Goal: Information Seeking & Learning: Check status

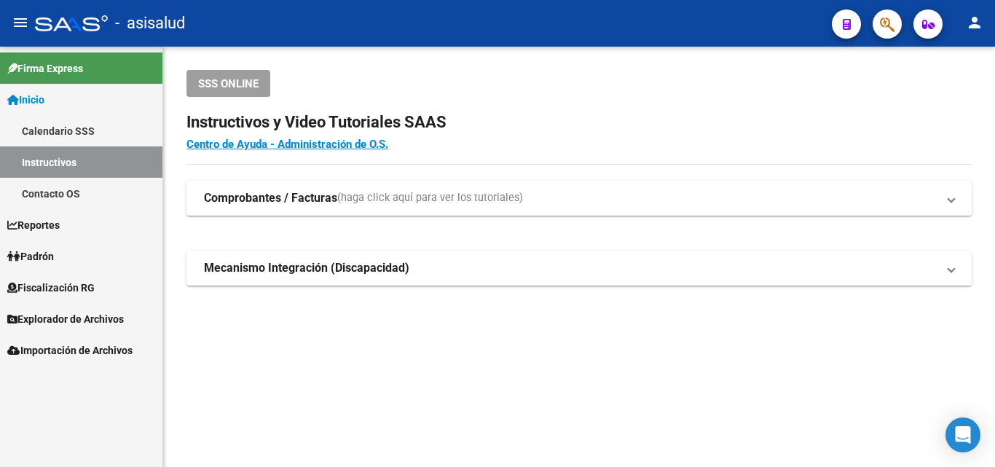
click at [75, 96] on link "Inicio" at bounding box center [81, 99] width 162 height 31
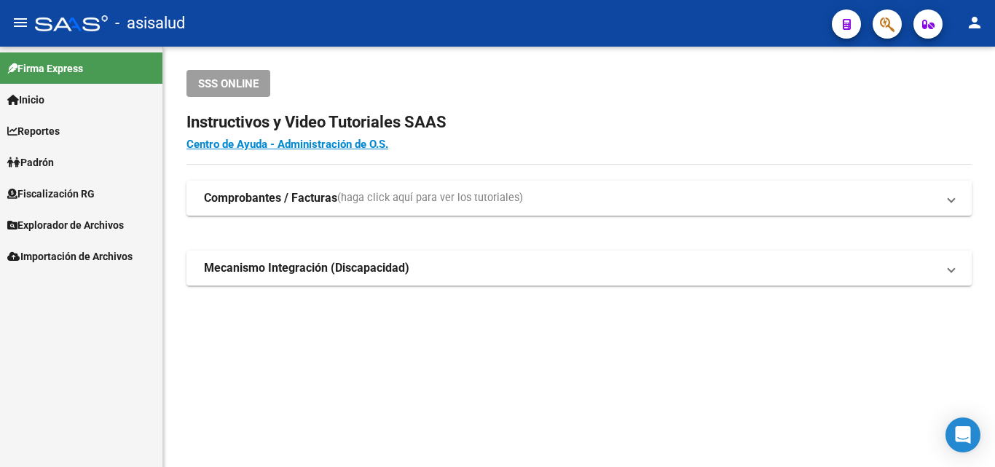
click at [888, 18] on icon "button" at bounding box center [887, 24] width 15 height 17
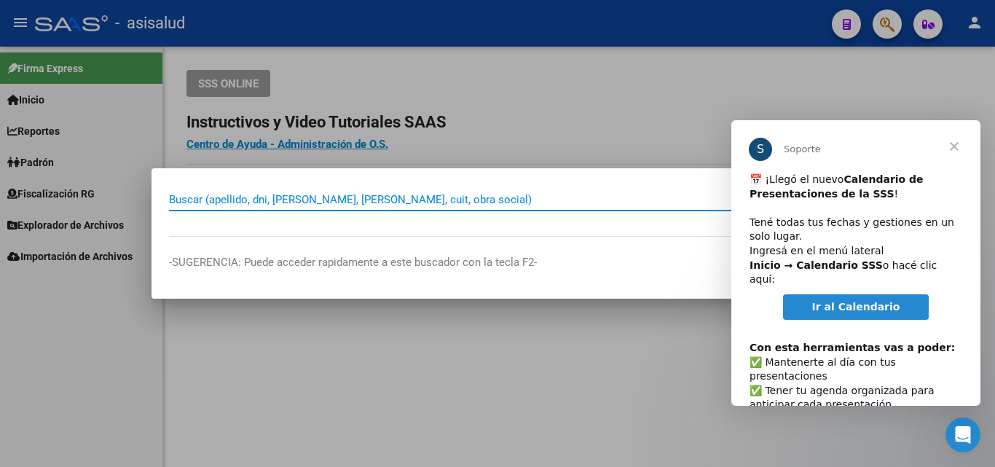
click at [270, 196] on input "Buscar (apellido, dni, [PERSON_NAME], [PERSON_NAME], cuit, obra social)" at bounding box center [489, 199] width 641 height 13
paste input "27-17895252-3"
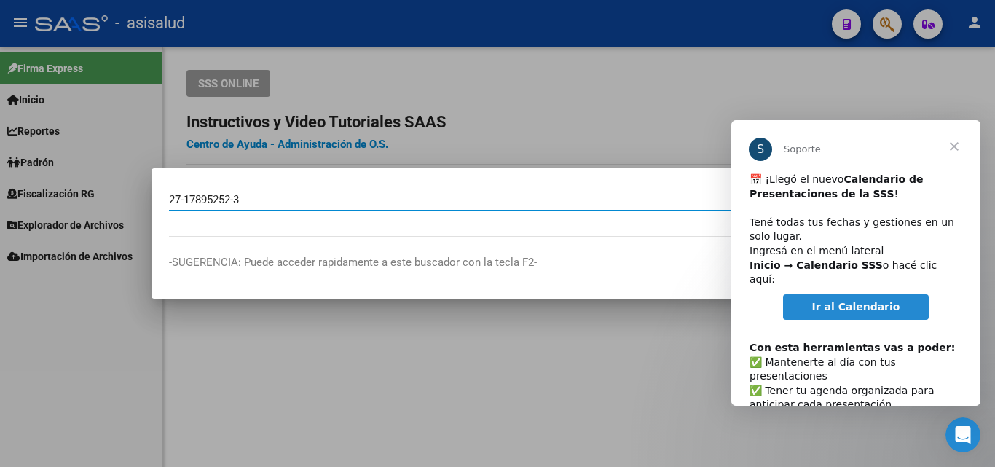
click at [953, 147] on span "Cerrar" at bounding box center [954, 146] width 52 height 52
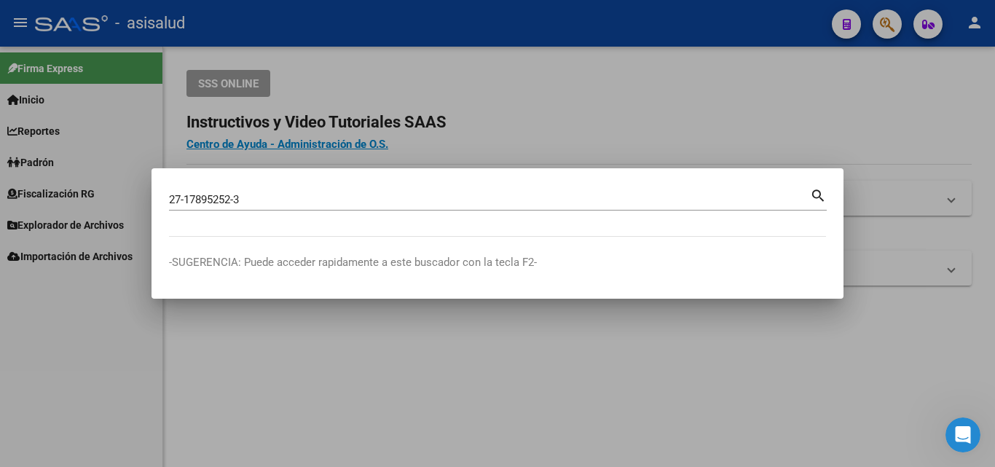
click at [817, 198] on mat-icon "search" at bounding box center [818, 194] width 17 height 17
type input "27178952523"
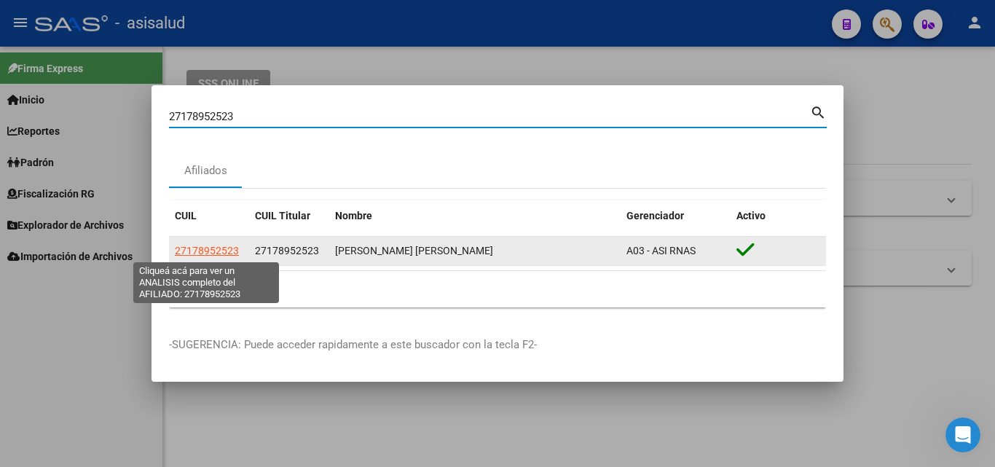
click at [219, 253] on span "27178952523" at bounding box center [207, 251] width 64 height 12
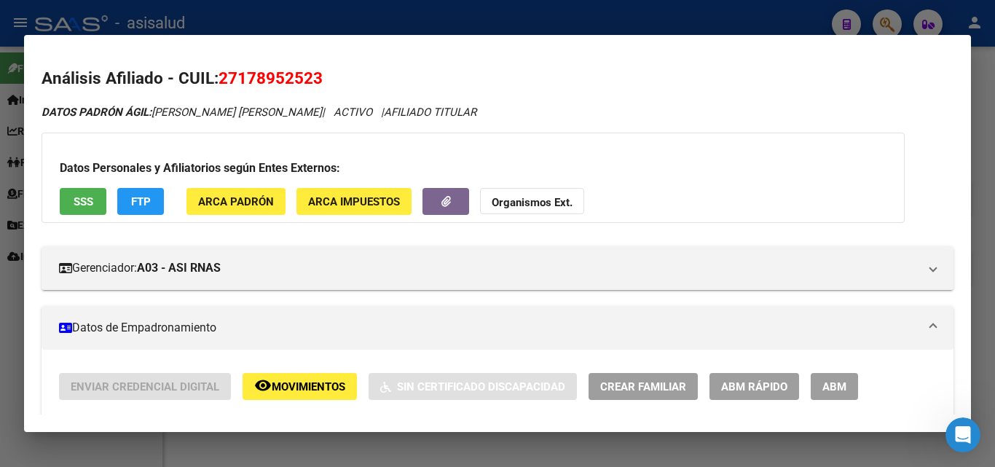
drag, startPoint x: 228, startPoint y: 223, endPoint x: 717, endPoint y: 109, distance: 502.0
click at [717, 109] on div "DATOS PADRÓN ÁGIL: [PERSON_NAME] [PERSON_NAME] | ACTIVO | AFILIADO TITULAR" at bounding box center [498, 112] width 912 height 17
click at [82, 195] on span "SSS" at bounding box center [84, 201] width 20 height 13
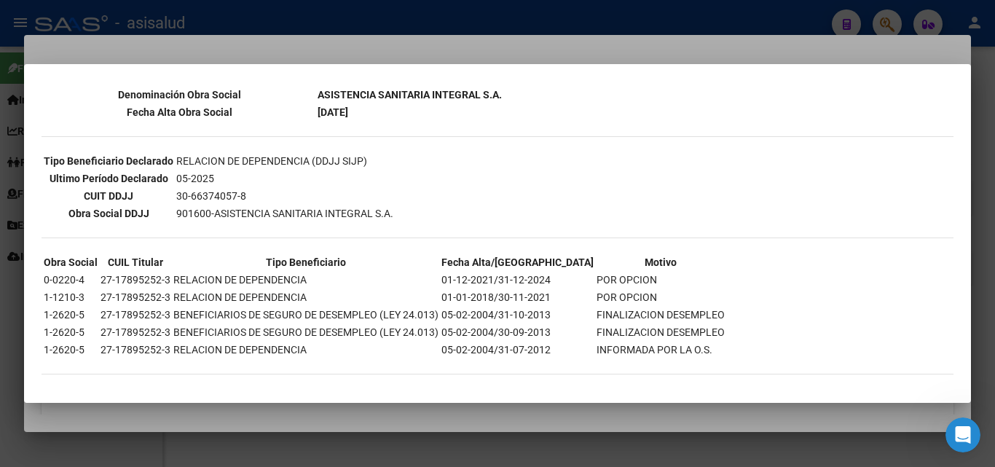
scroll to position [332, 0]
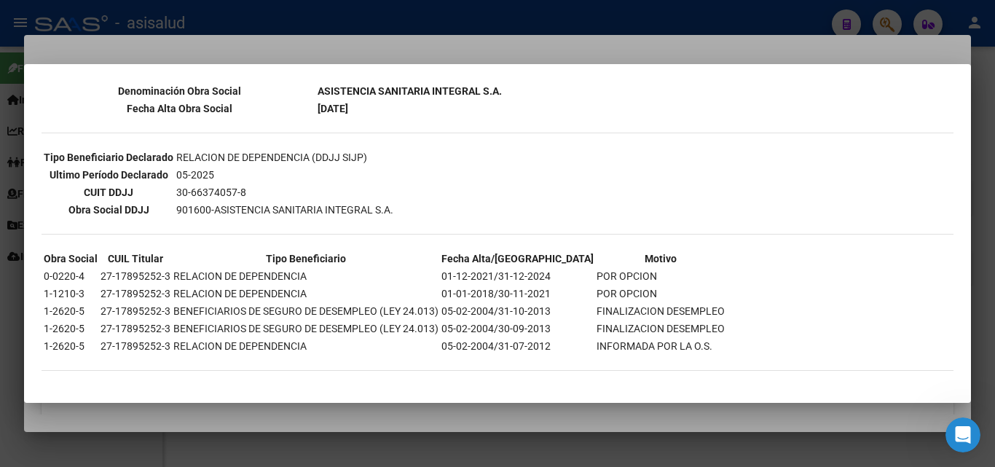
click at [463, 55] on div at bounding box center [497, 233] width 995 height 467
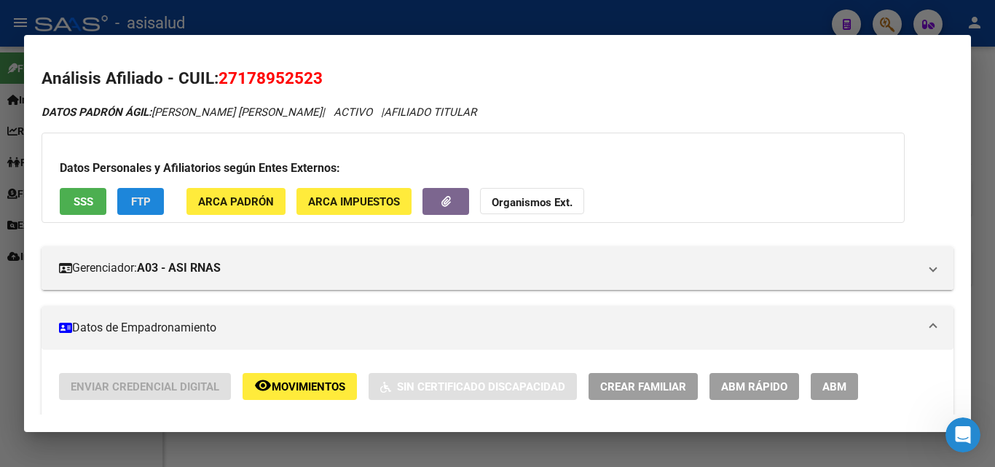
click at [133, 204] on span "FTP" at bounding box center [141, 201] width 20 height 13
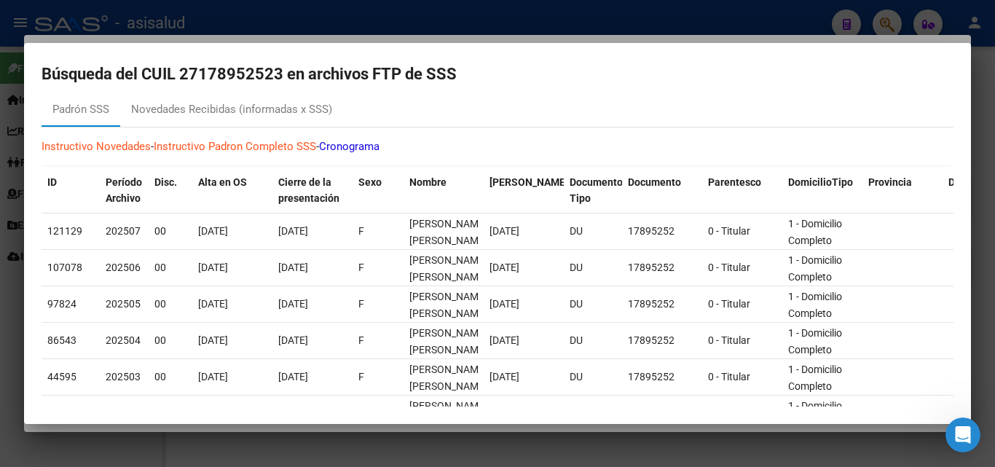
scroll to position [0, 0]
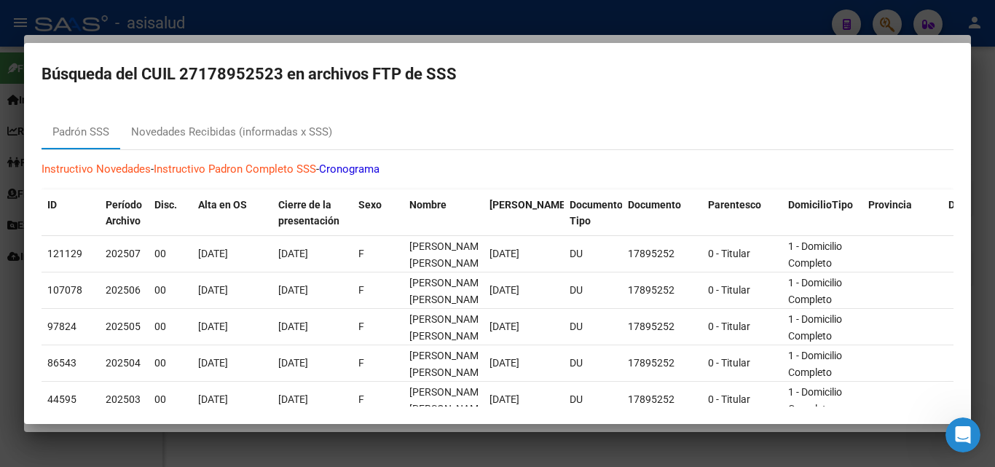
click at [481, 39] on div at bounding box center [497, 233] width 995 height 467
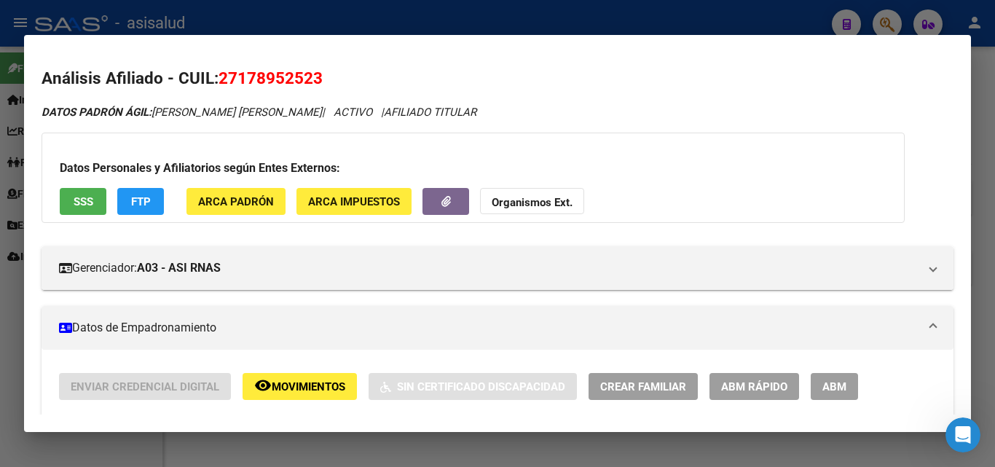
click at [252, 200] on span "ARCA Padrón" at bounding box center [236, 201] width 76 height 13
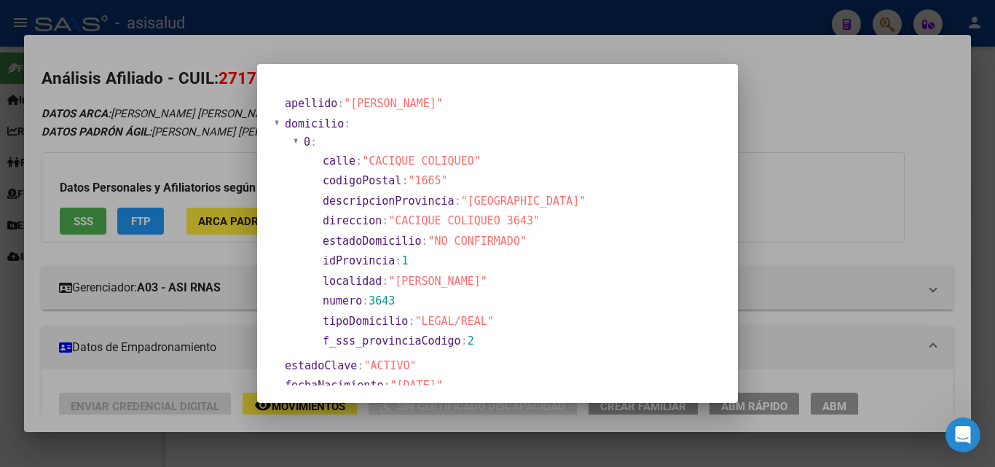
click at [778, 110] on div at bounding box center [497, 233] width 995 height 467
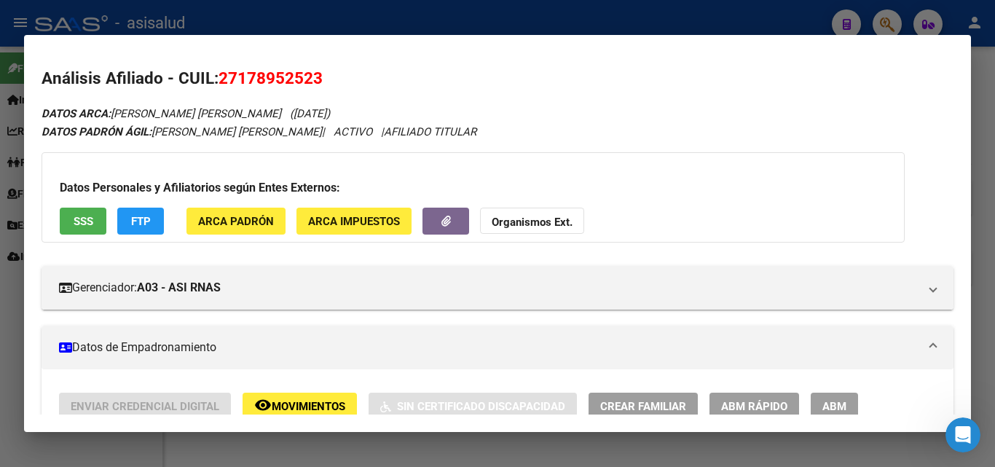
click at [359, 218] on span "ARCA Impuestos" at bounding box center [354, 221] width 92 height 13
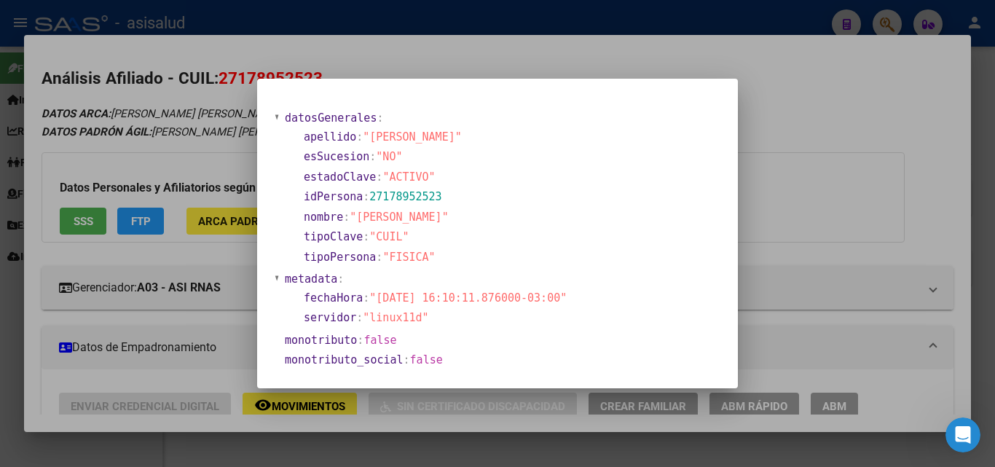
click at [783, 143] on div at bounding box center [497, 233] width 995 height 467
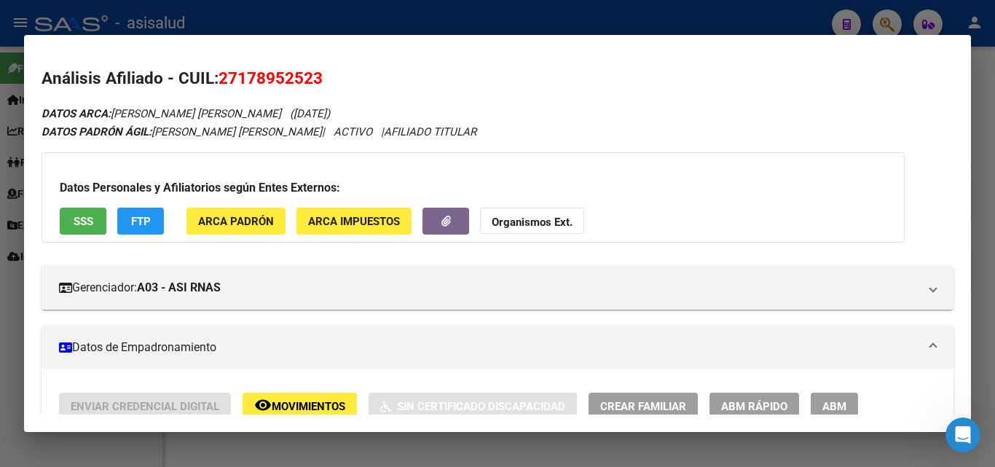
click at [540, 223] on strong "Organismos Ext." at bounding box center [532, 222] width 81 height 13
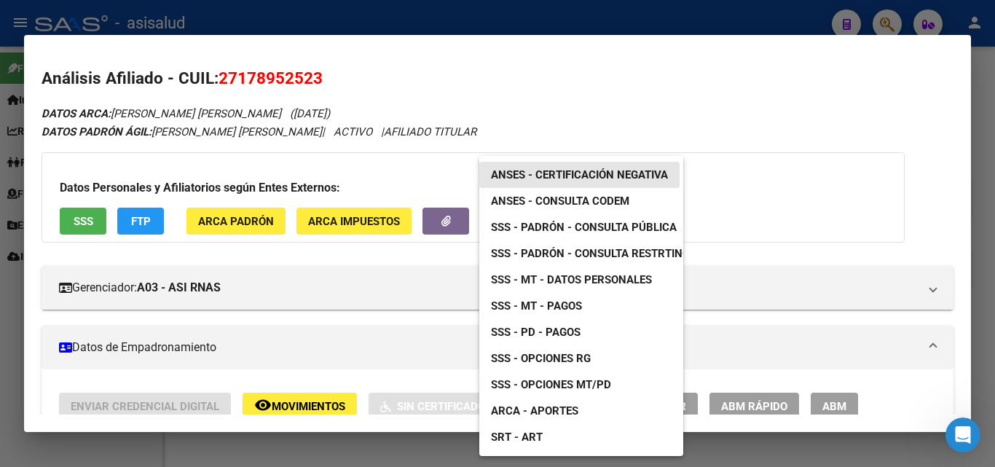
click at [543, 176] on span "ANSES - Certificación Negativa" at bounding box center [579, 174] width 177 height 13
